Goal: Navigation & Orientation: Find specific page/section

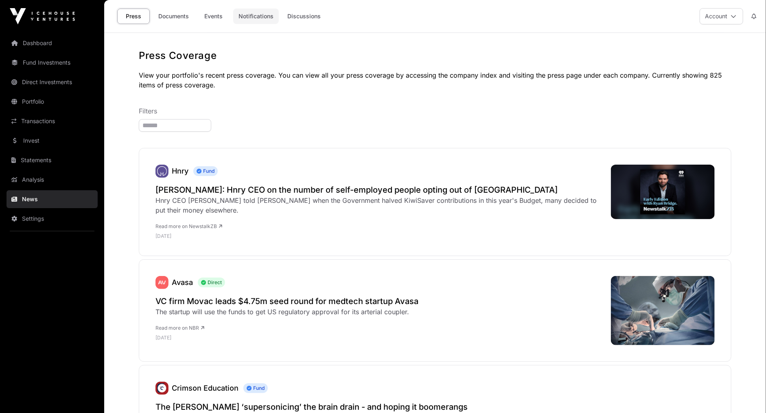
click at [256, 15] on link "Notifications" at bounding box center [256, 16] width 46 height 15
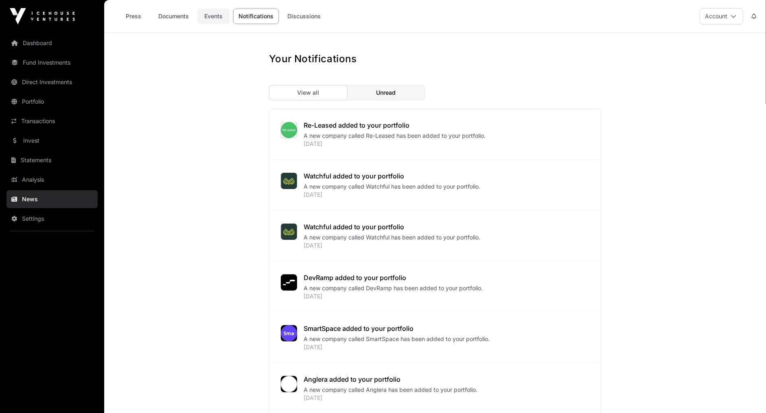
click at [214, 11] on link "Events" at bounding box center [213, 16] width 33 height 15
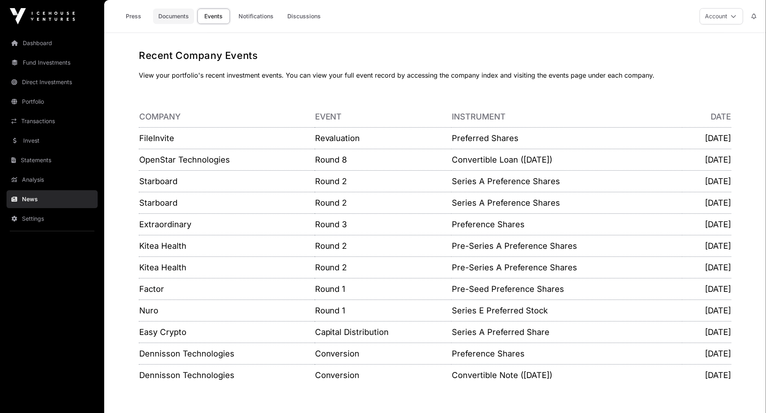
click at [169, 13] on link "Documents" at bounding box center [173, 16] width 41 height 15
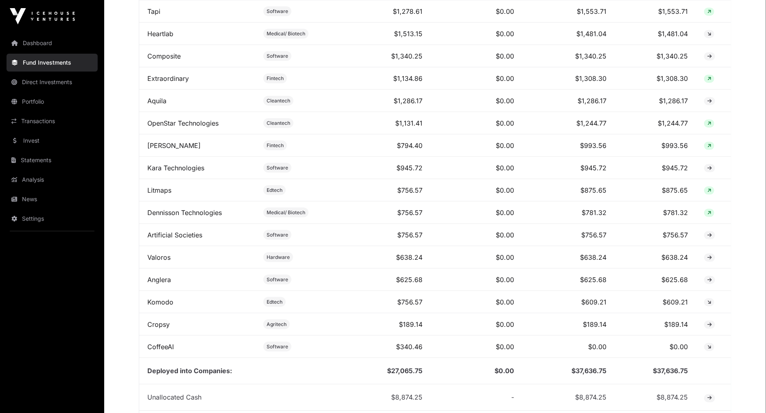
scroll to position [679, 0]
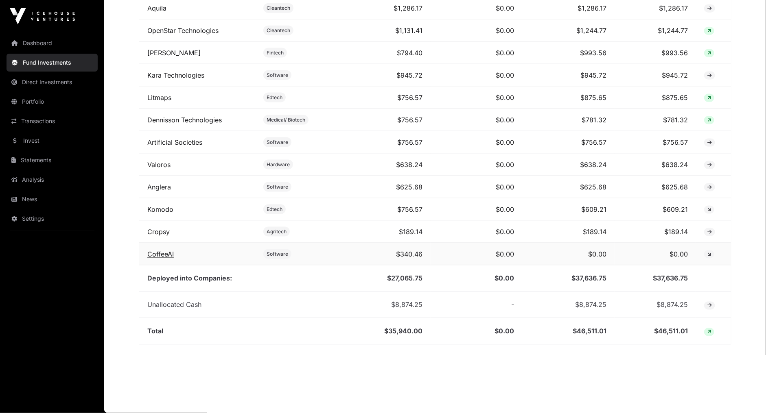
click at [155, 256] on link "CoffeeAI" at bounding box center [160, 254] width 26 height 8
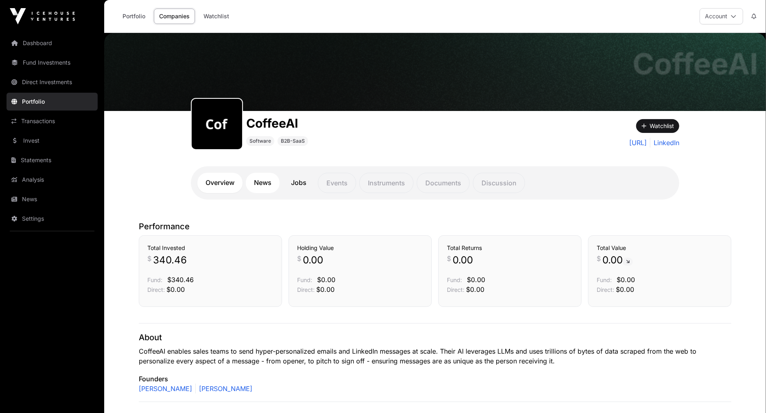
click at [260, 181] on link "News" at bounding box center [263, 183] width 34 height 20
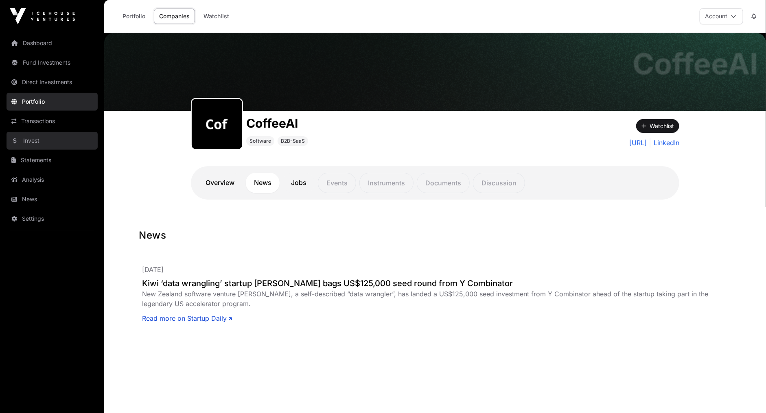
click at [42, 143] on link "Invest" at bounding box center [52, 141] width 91 height 18
